Goal: Find specific page/section: Find specific page/section

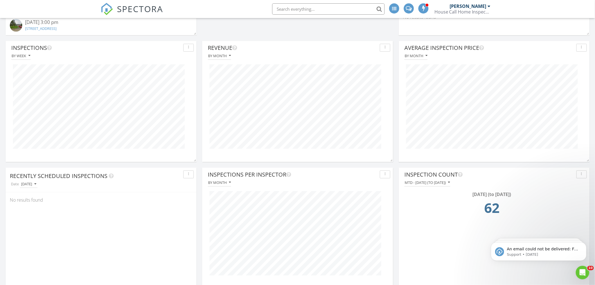
scroll to position [544, 0]
click at [36, 183] on icon "button" at bounding box center [35, 184] width 2 height 4
click at [35, 210] on div "[DATE]" at bounding box center [31, 210] width 14 height 7
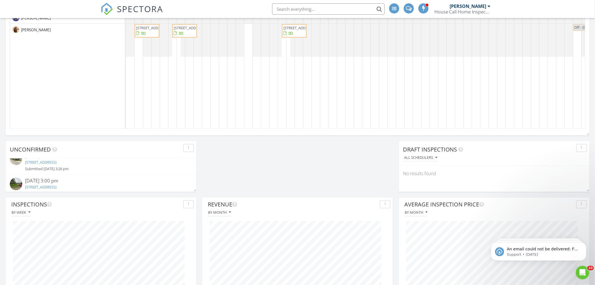
scroll to position [10, 0]
click at [339, 6] on input "text" at bounding box center [328, 8] width 112 height 11
type input "27442"
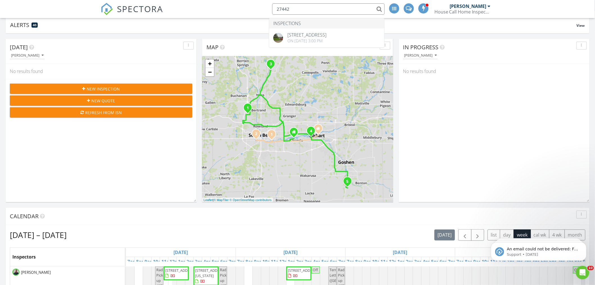
scroll to position [0, 0]
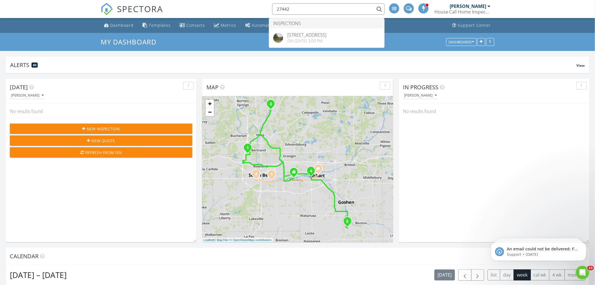
click at [475, 138] on div "In Progress [PERSON_NAME] No results found" at bounding box center [494, 160] width 191 height 163
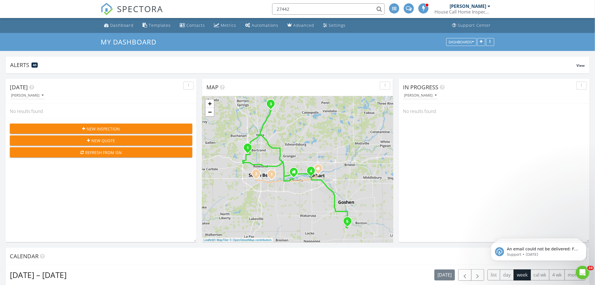
click at [473, 7] on div "[PERSON_NAME]" at bounding box center [468, 6] width 37 height 6
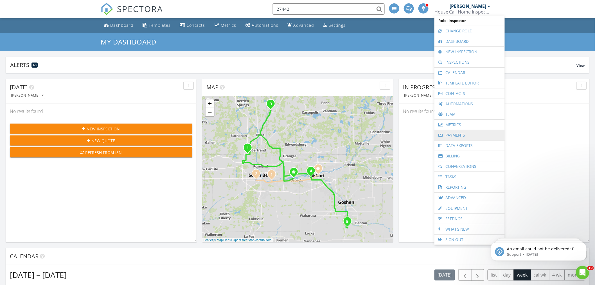
click at [460, 133] on link "Payments" at bounding box center [469, 135] width 65 height 10
